Goal: Transaction & Acquisition: Book appointment/travel/reservation

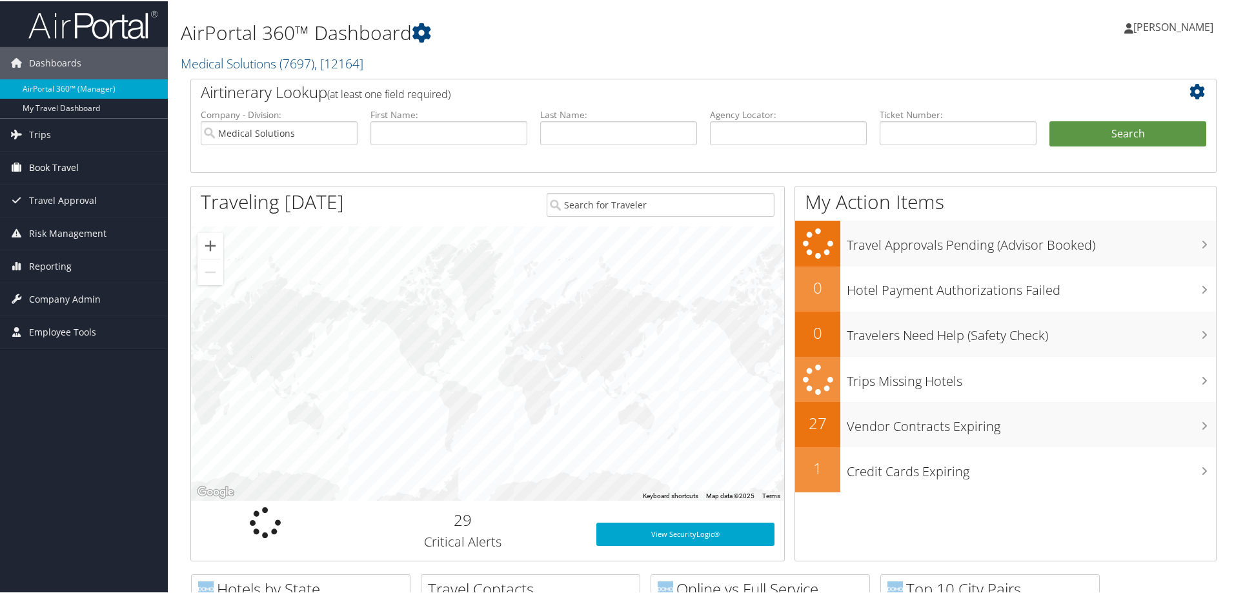
click at [56, 167] on span "Book Travel" at bounding box center [54, 166] width 50 height 32
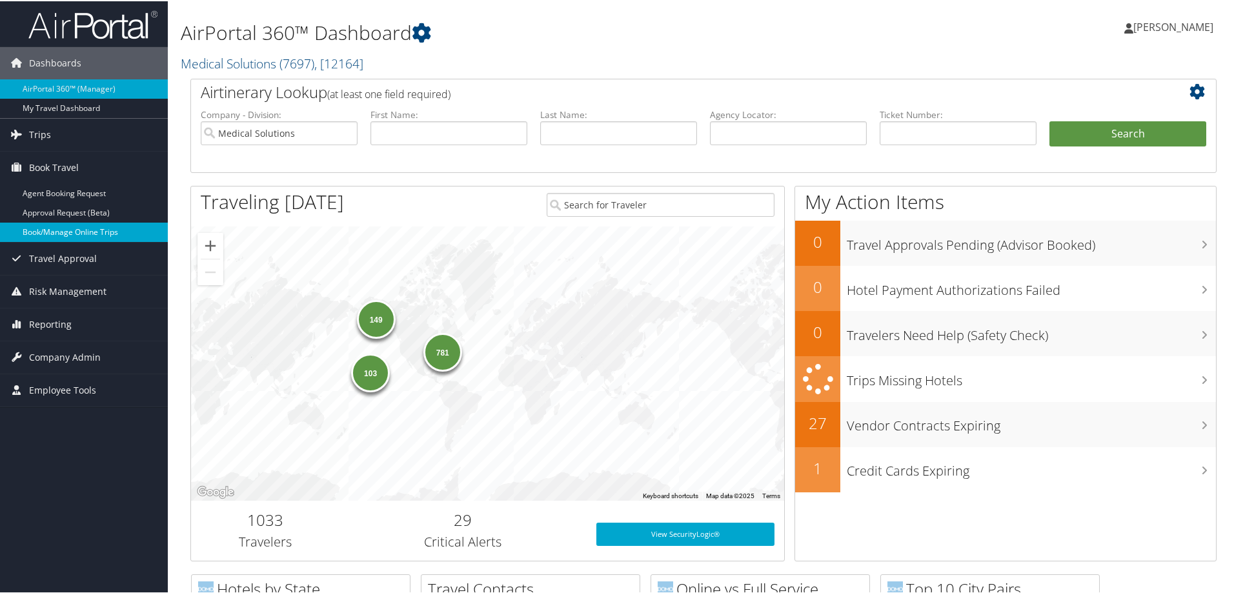
click at [86, 235] on link "Book/Manage Online Trips" at bounding box center [84, 230] width 168 height 19
